Goal: Information Seeking & Learning: Learn about a topic

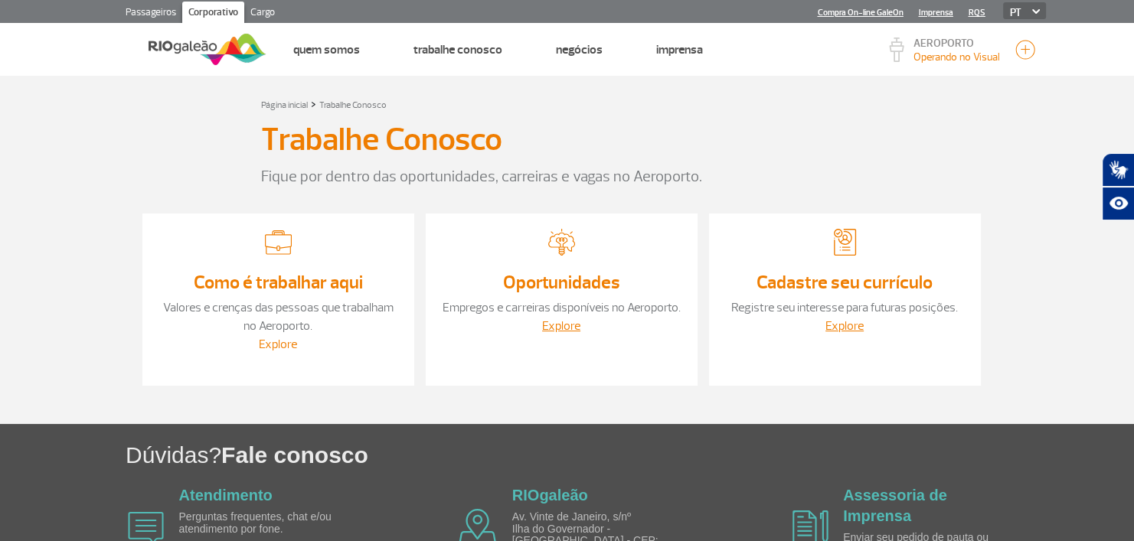
click at [272, 344] on link "Explore" at bounding box center [278, 344] width 38 height 15
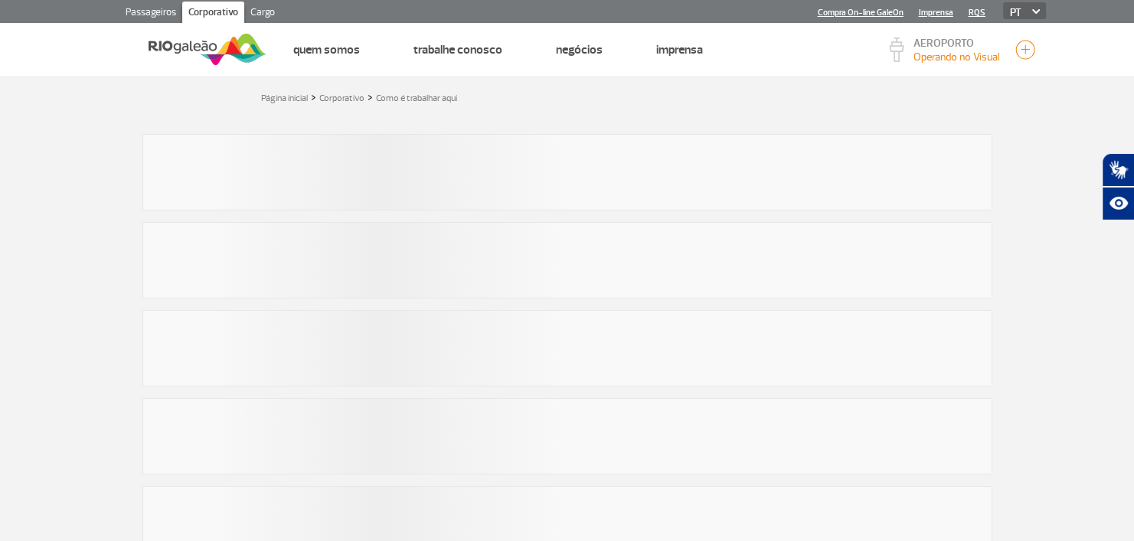
click at [283, 3] on section "Passageiros Corporativo Cargo Compra On-line GaleOn Imprensa RQS PT ENG ESP" at bounding box center [567, 11] width 980 height 23
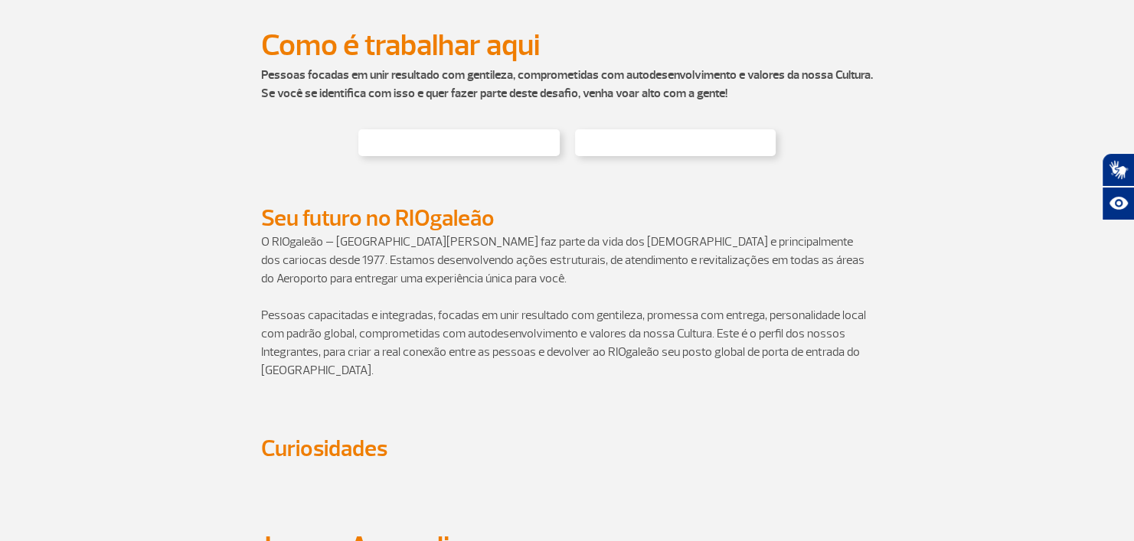
click at [169, 168] on div at bounding box center [567, 135] width 850 height 65
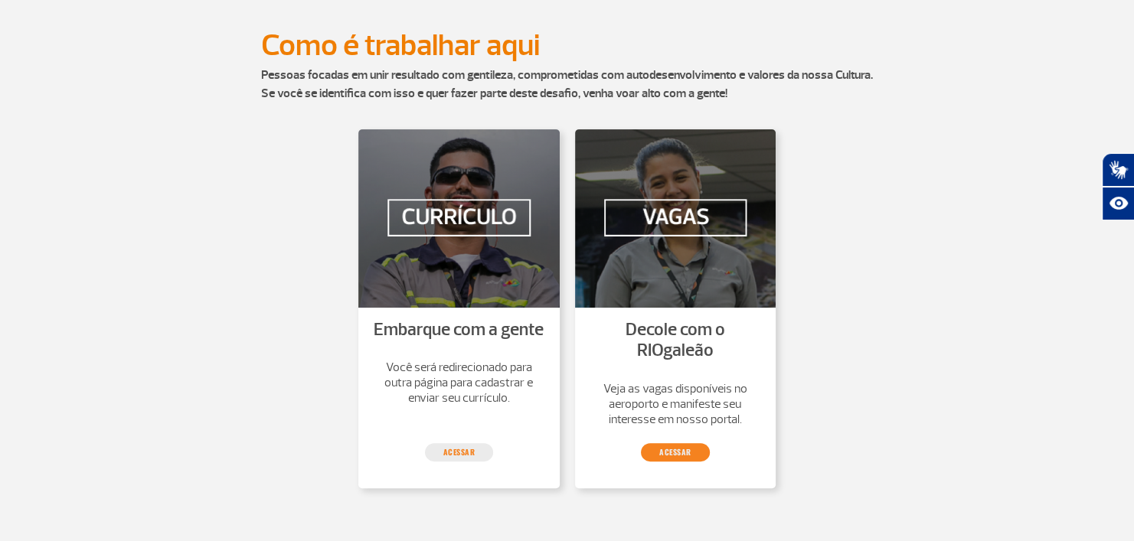
click at [680, 453] on link "Acessar" at bounding box center [675, 452] width 69 height 18
click at [456, 451] on link "Acessar" at bounding box center [459, 452] width 69 height 18
